Goal: Communication & Community: Answer question/provide support

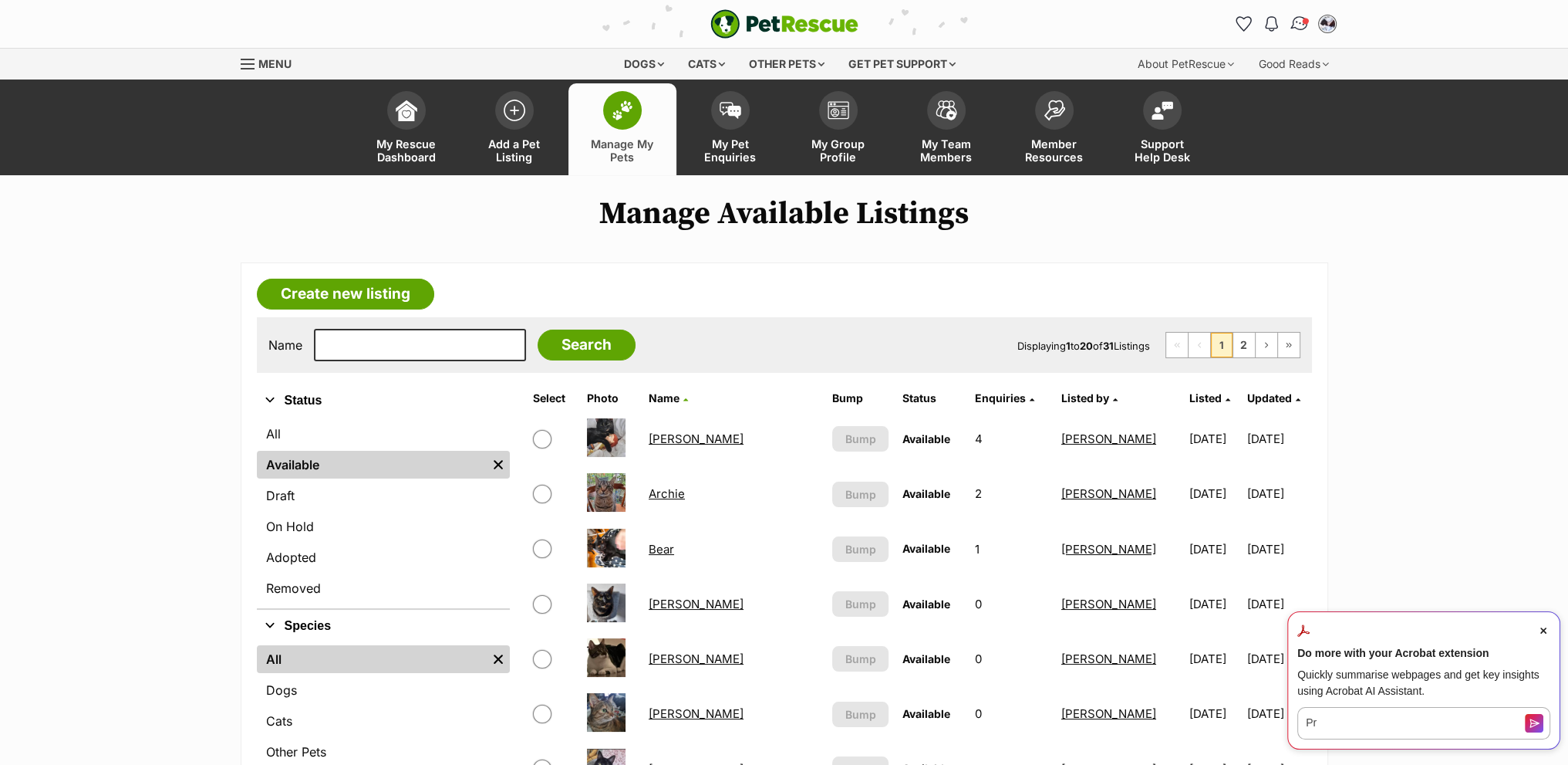
click at [1298, 22] on img "Conversations" at bounding box center [1299, 24] width 21 height 20
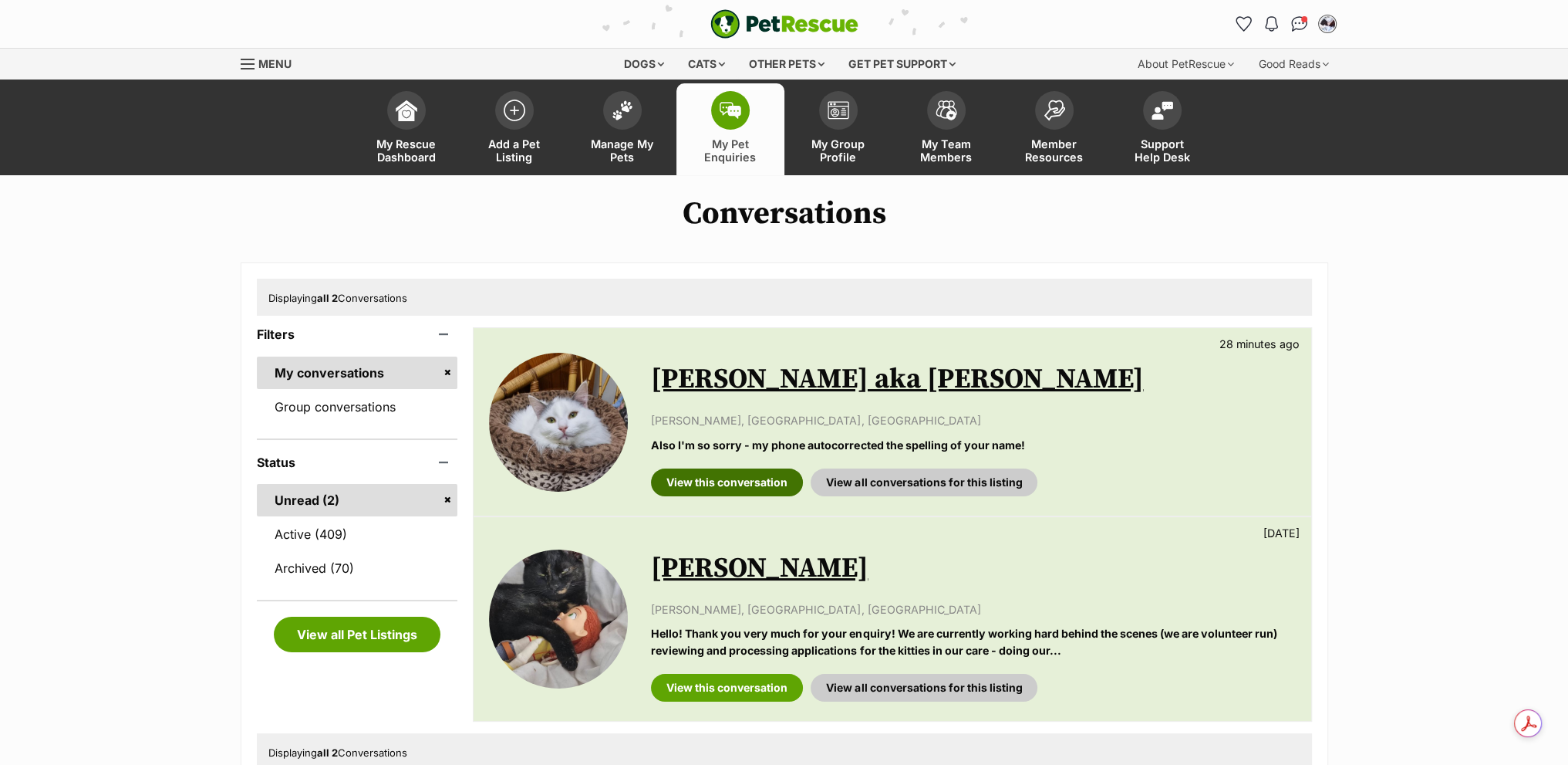
click at [715, 482] on link "View this conversation" at bounding box center [727, 482] width 152 height 28
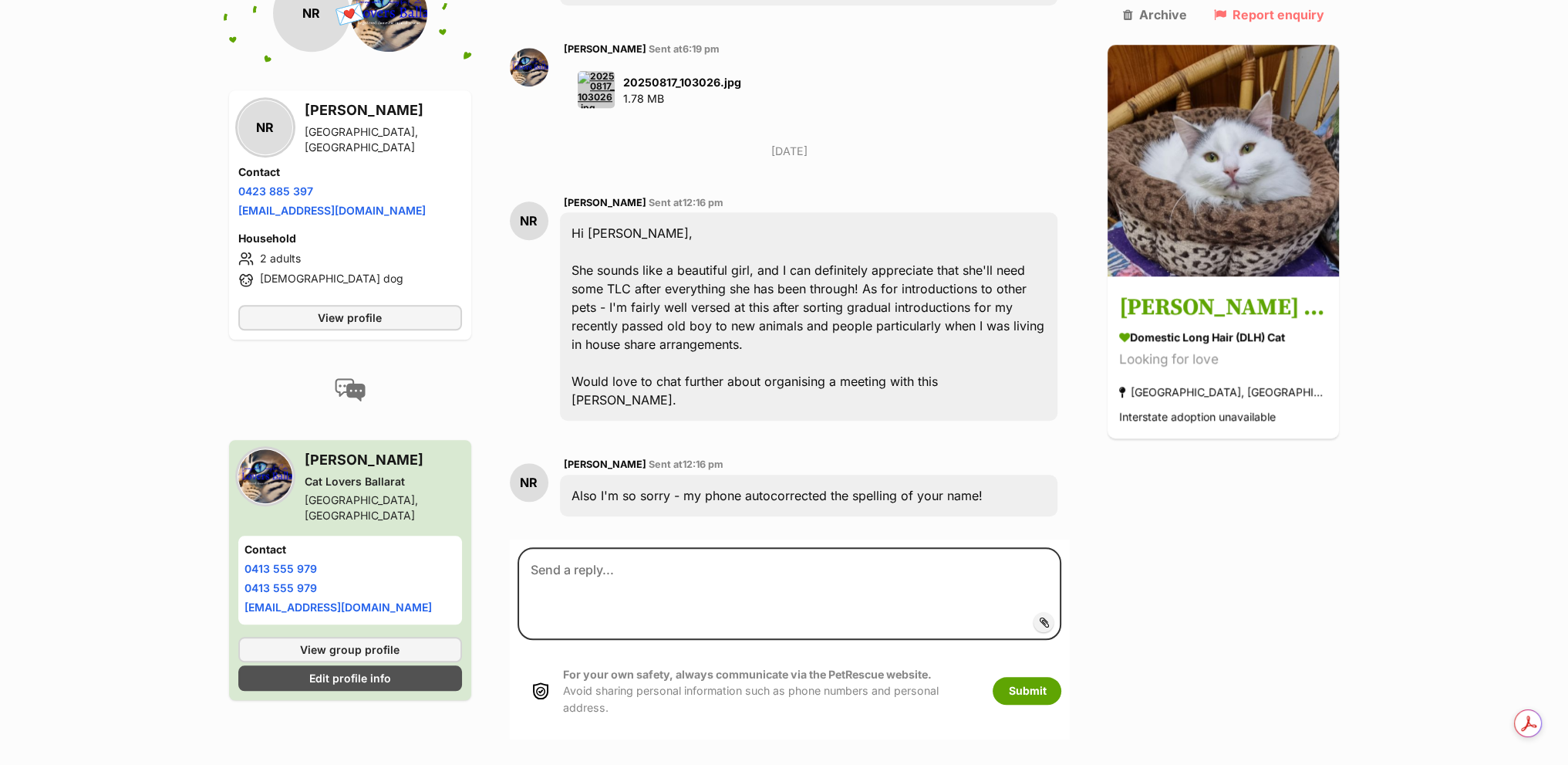
scroll to position [1750, 0]
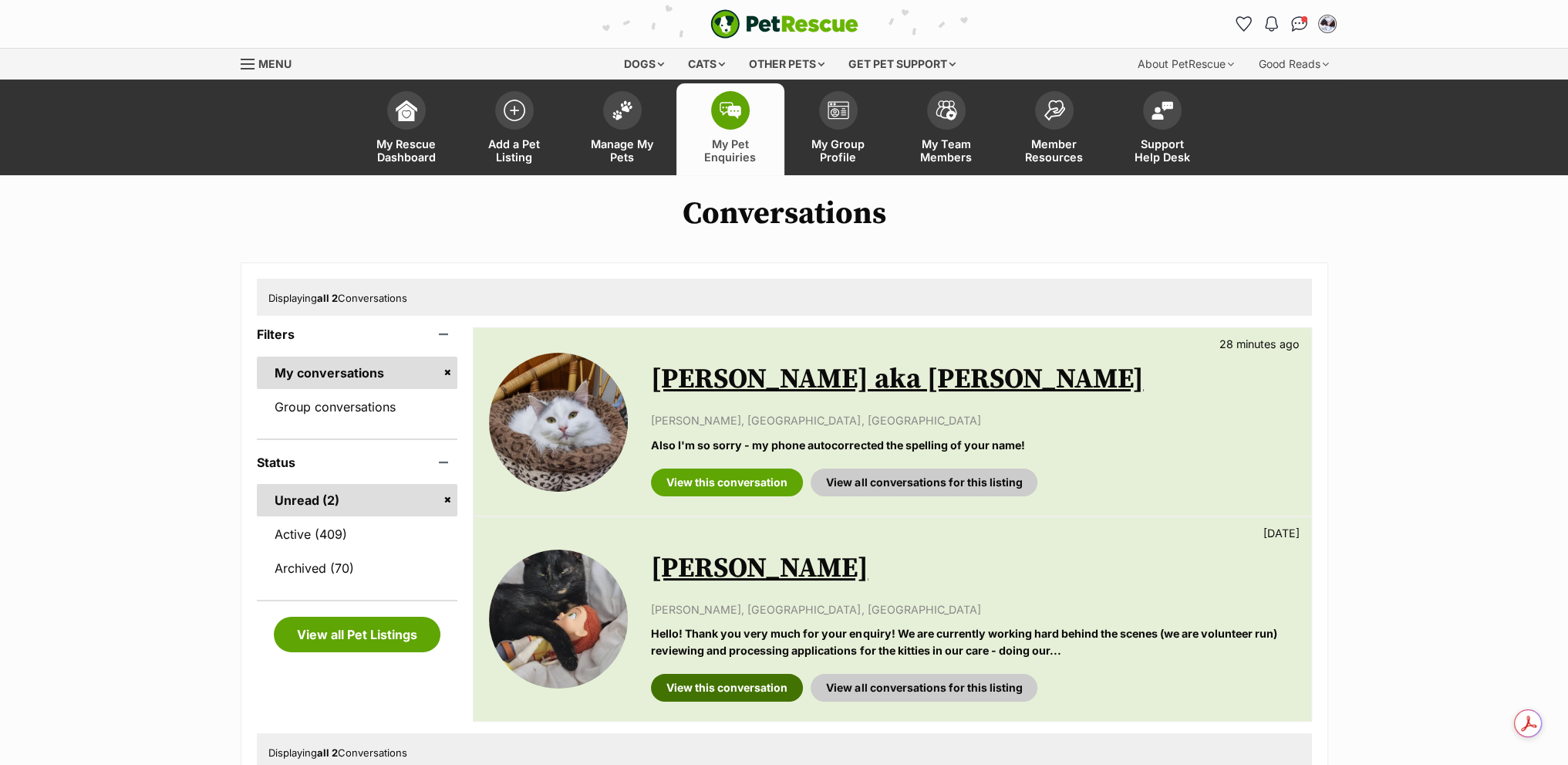
click at [736, 690] on link "View this conversation" at bounding box center [727, 687] width 152 height 28
click at [346, 400] on link "Group conversations" at bounding box center [358, 406] width 201 height 33
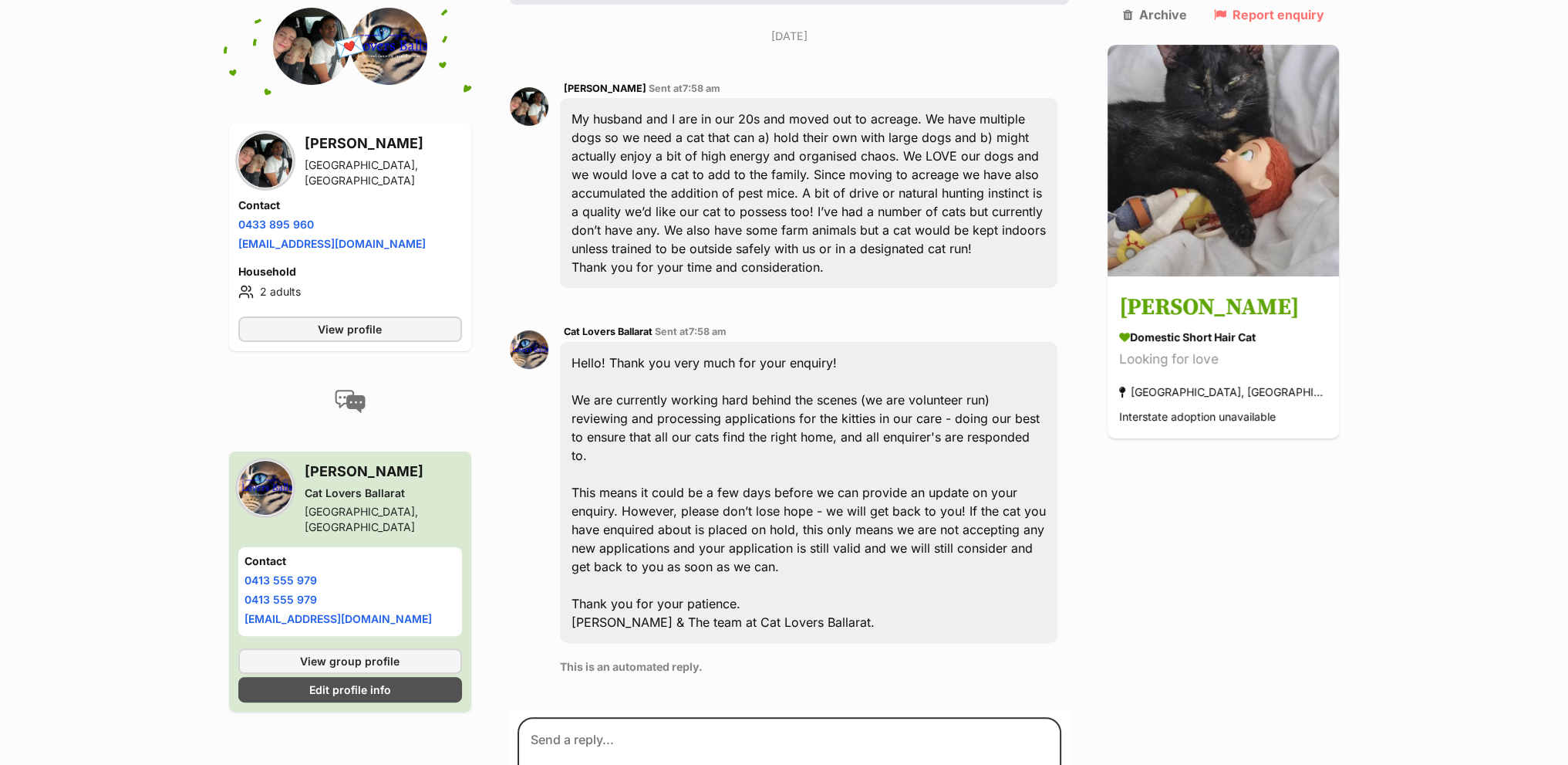
scroll to position [466, 0]
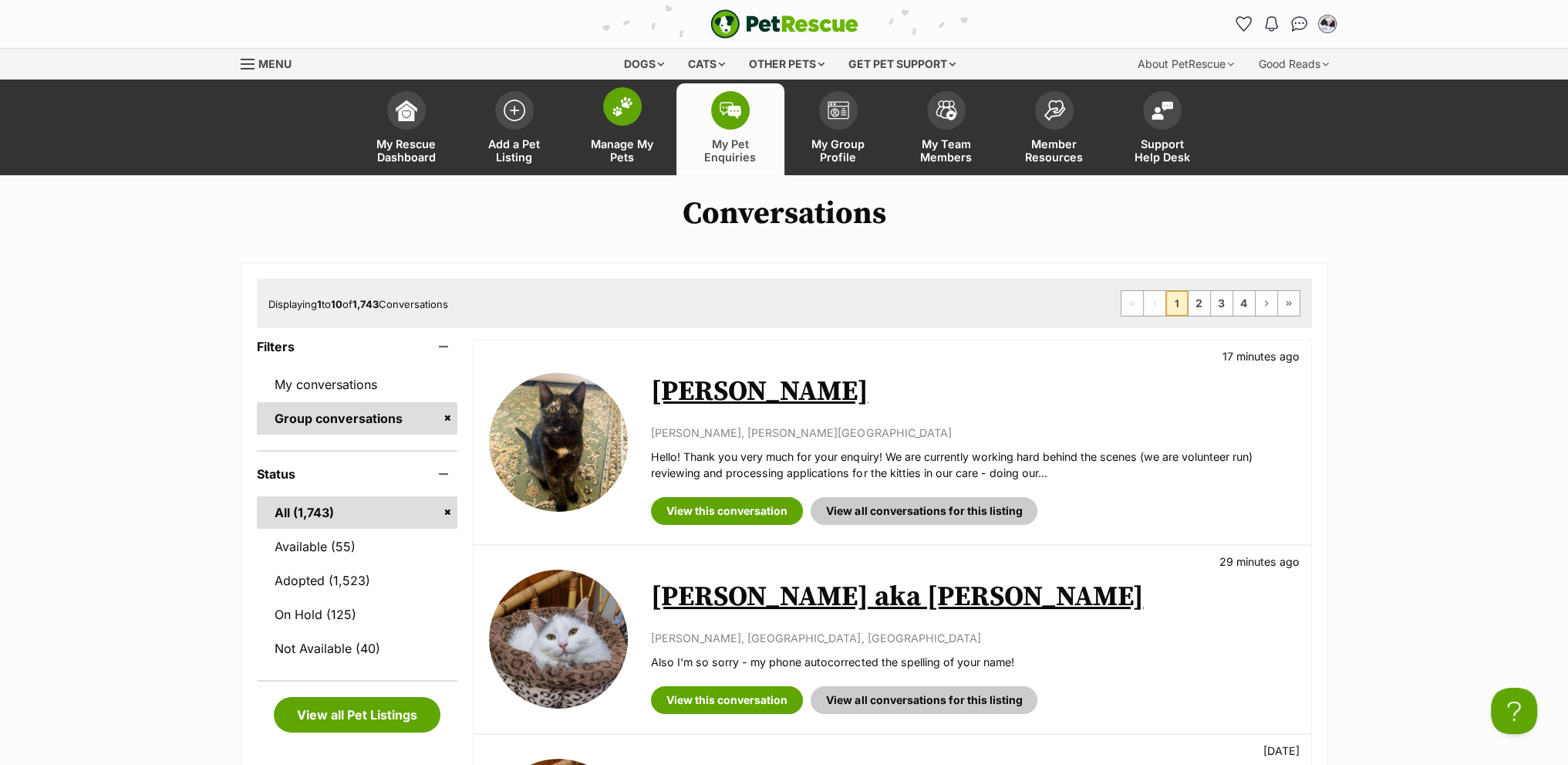
click at [601, 113] on link "Manage My Pets" at bounding box center [623, 129] width 108 height 92
